Goal: Obtain resource: Download file/media

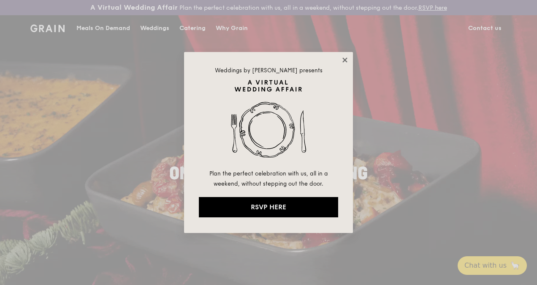
click at [347, 59] on icon at bounding box center [345, 60] width 8 height 8
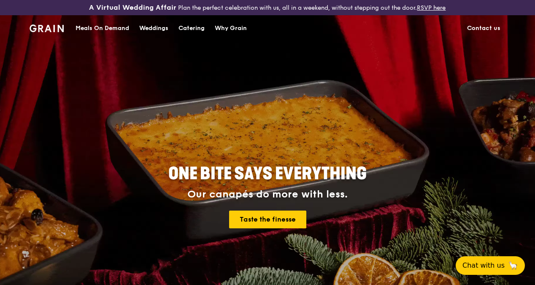
click at [189, 30] on div "Catering" at bounding box center [192, 28] width 26 height 25
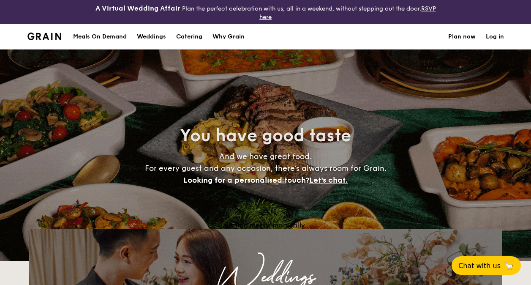
select select
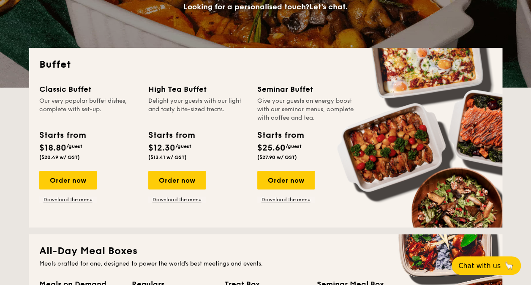
scroll to position [166, 0]
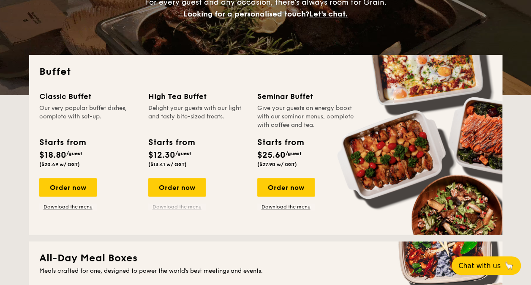
click at [176, 203] on link "Download the menu" at bounding box center [176, 206] width 57 height 7
